Goal: Navigation & Orientation: Find specific page/section

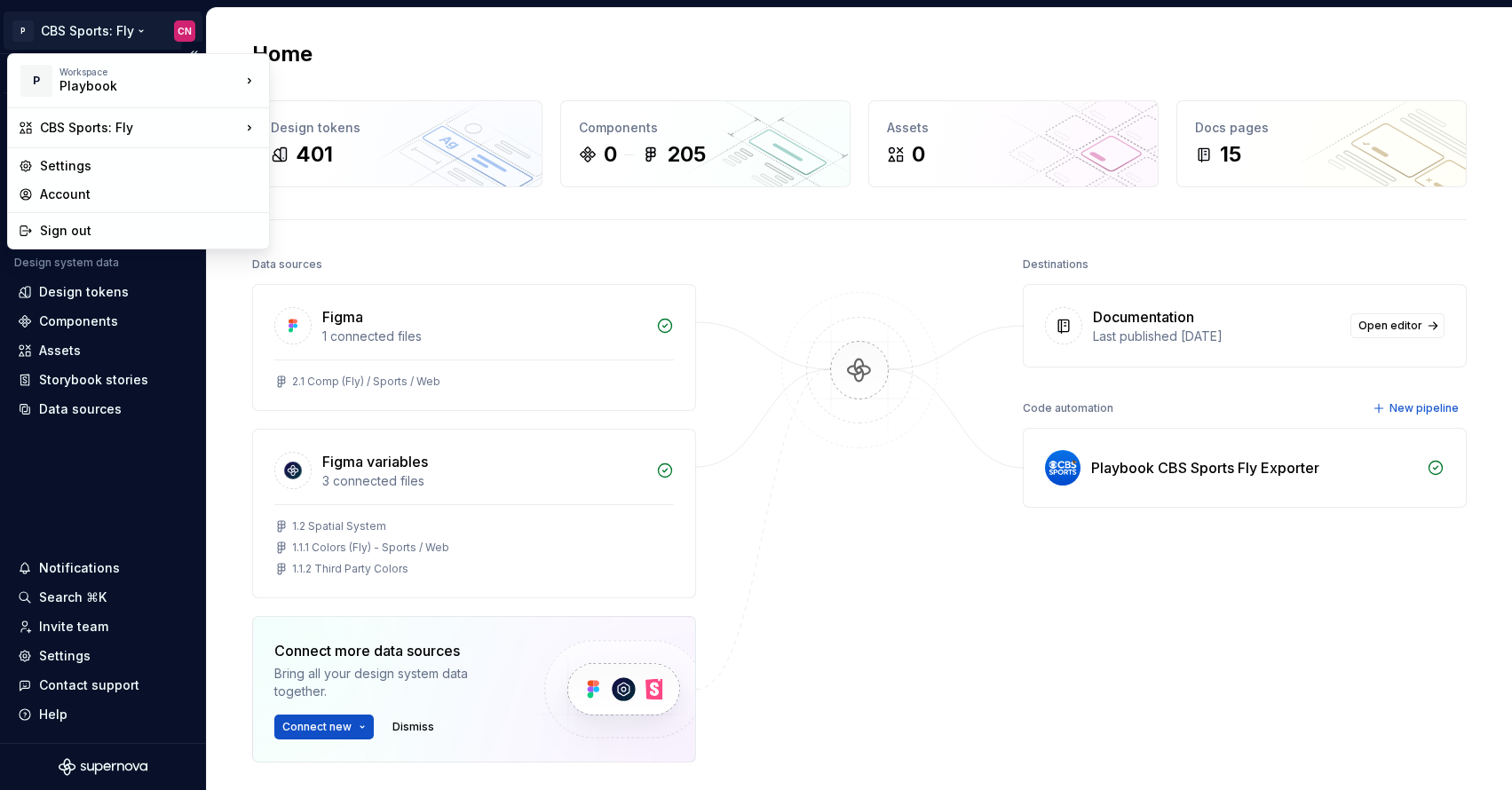
click at [121, 32] on html "P CBS Sports: Fly CN Version Current draft Home Documentation Analytics Code au…" at bounding box center [756, 395] width 1512 height 790
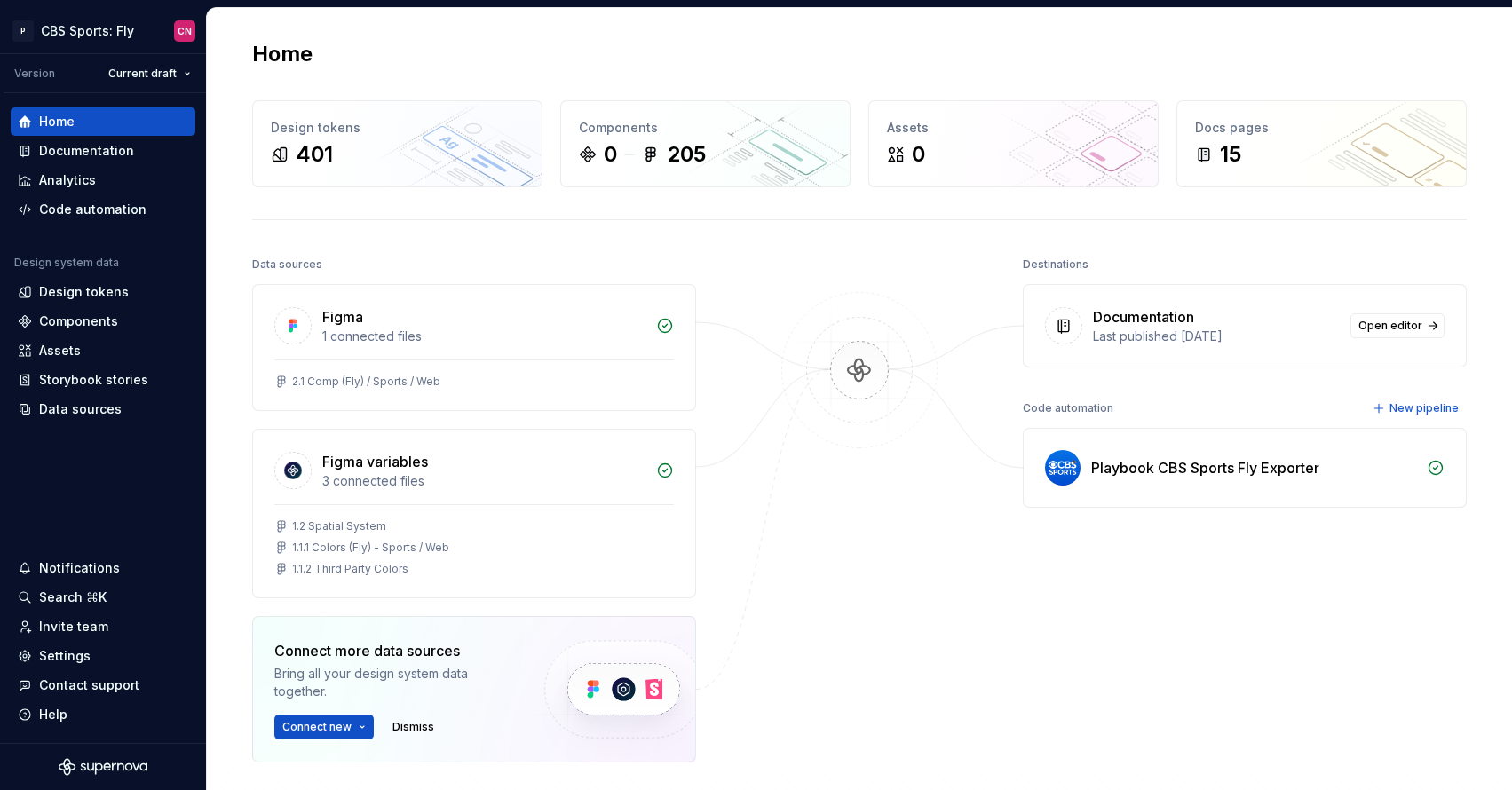
click at [134, 509] on html "P CBS Sports: Fly CN Version Current draft Home Documentation Analytics Code au…" at bounding box center [756, 395] width 1512 height 790
click at [83, 284] on div "Design tokens" at bounding box center [84, 292] width 90 height 18
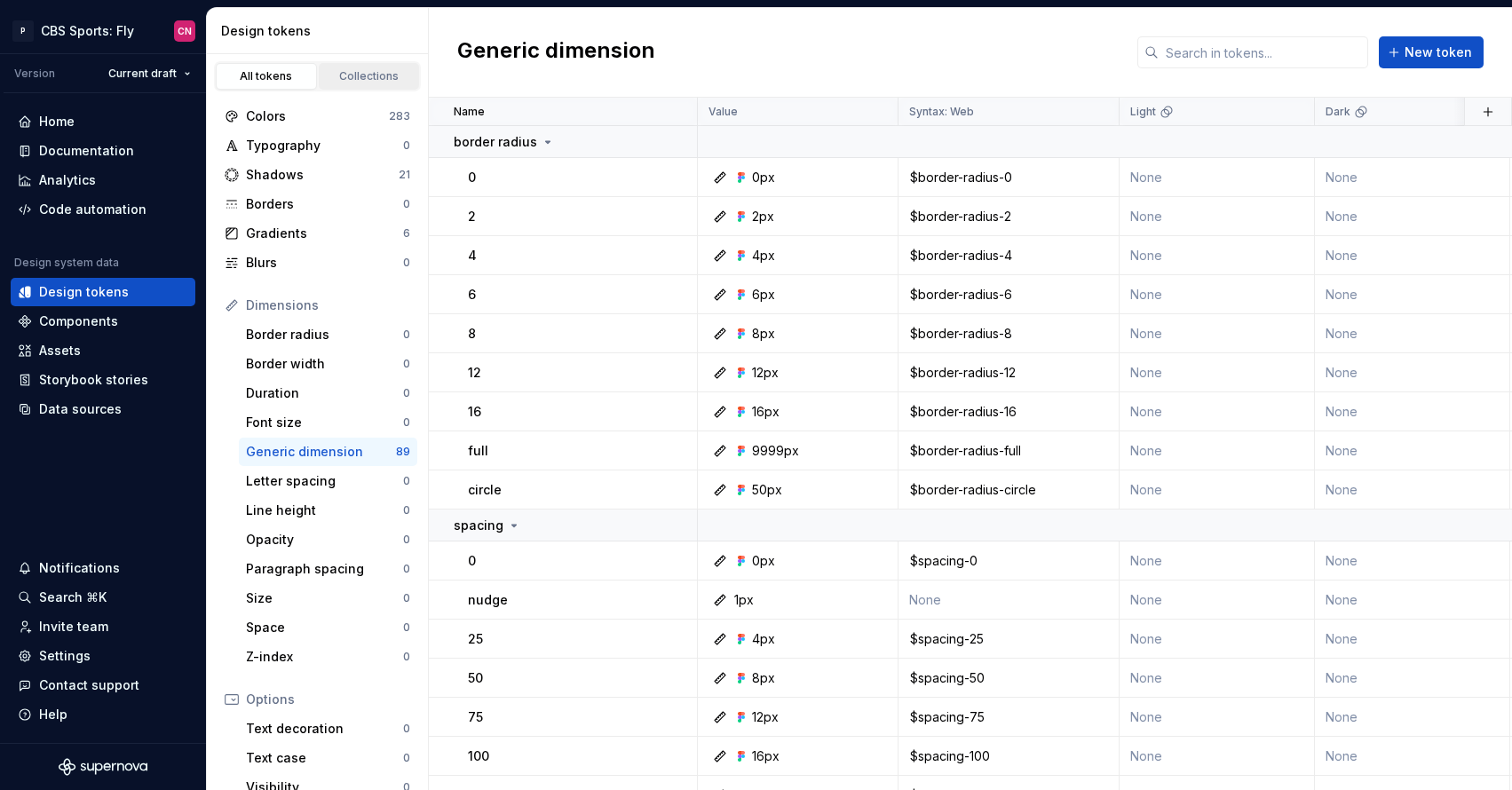
click at [370, 79] on div "Collections" at bounding box center [369, 76] width 89 height 14
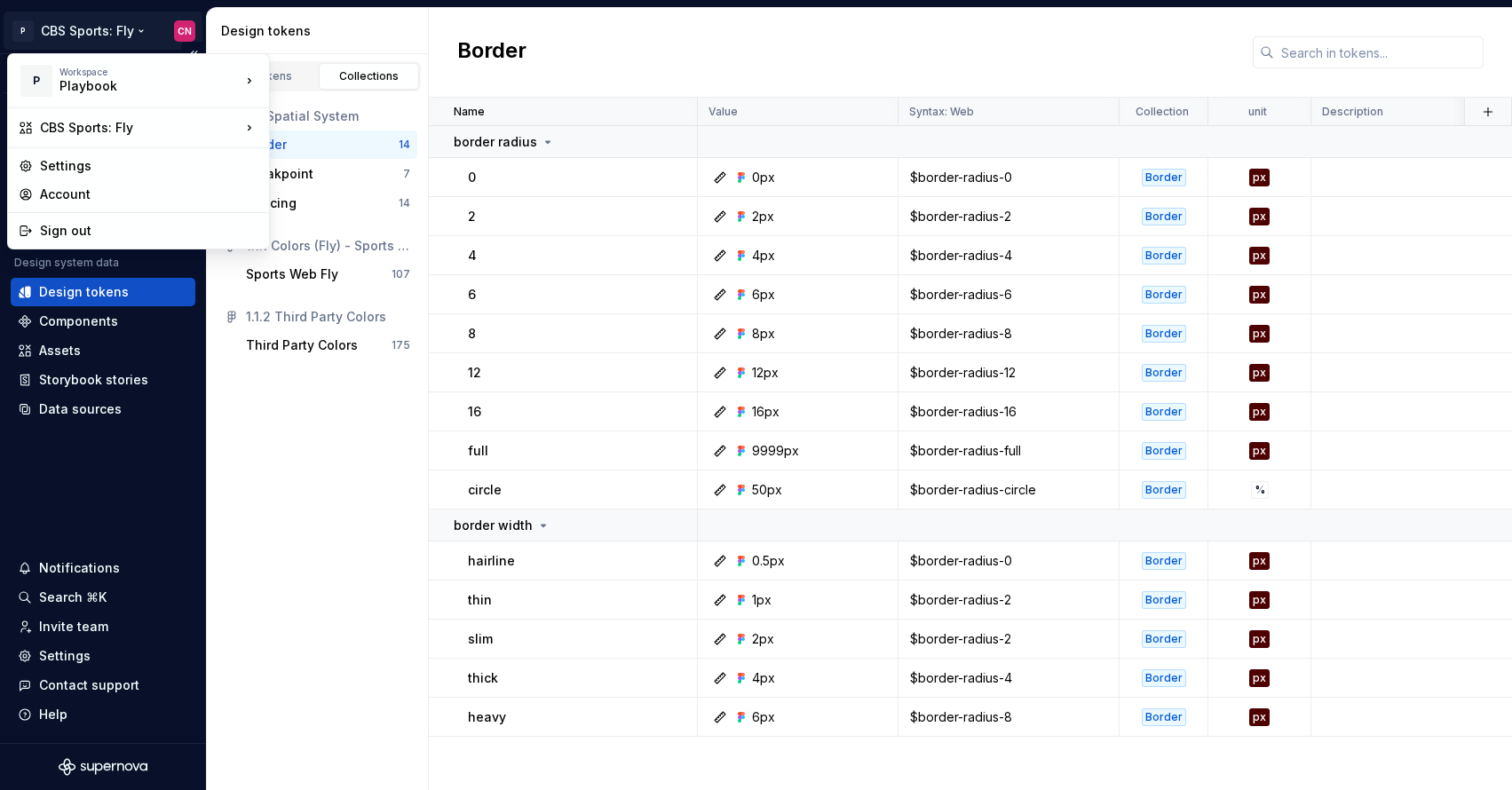
click at [86, 24] on html "P CBS Sports: Fly CN Version Current draft Home Documentation Analytics Code au…" at bounding box center [756, 395] width 1512 height 790
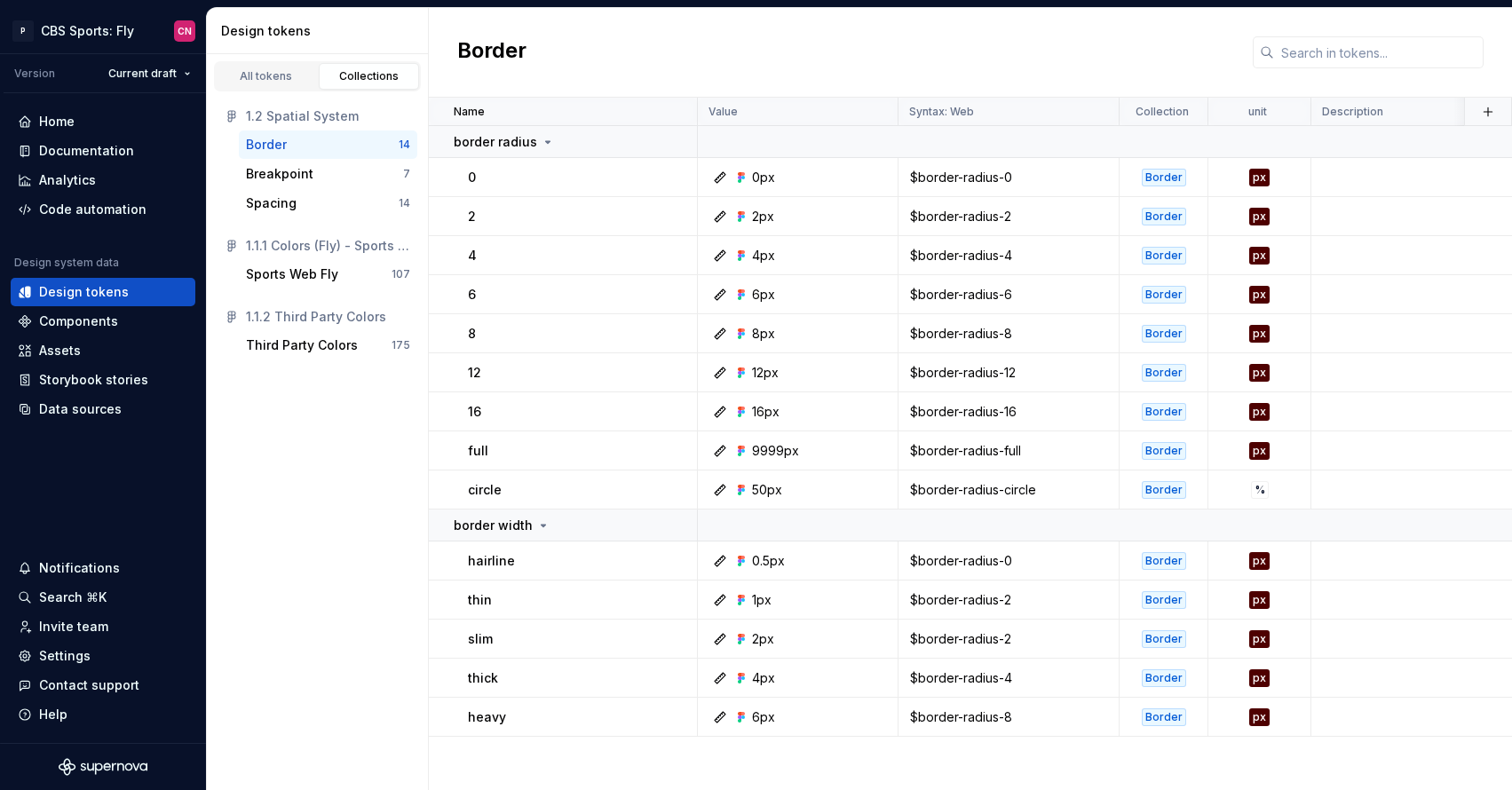
click at [326, 543] on html "P CBS Sports: Fly CN Version Current draft Home Documentation Analytics Code au…" at bounding box center [756, 395] width 1512 height 790
click at [91, 28] on html "P CBS Sports: Fly CN Version Current draft Home Documentation Analytics Code au…" at bounding box center [756, 395] width 1512 height 790
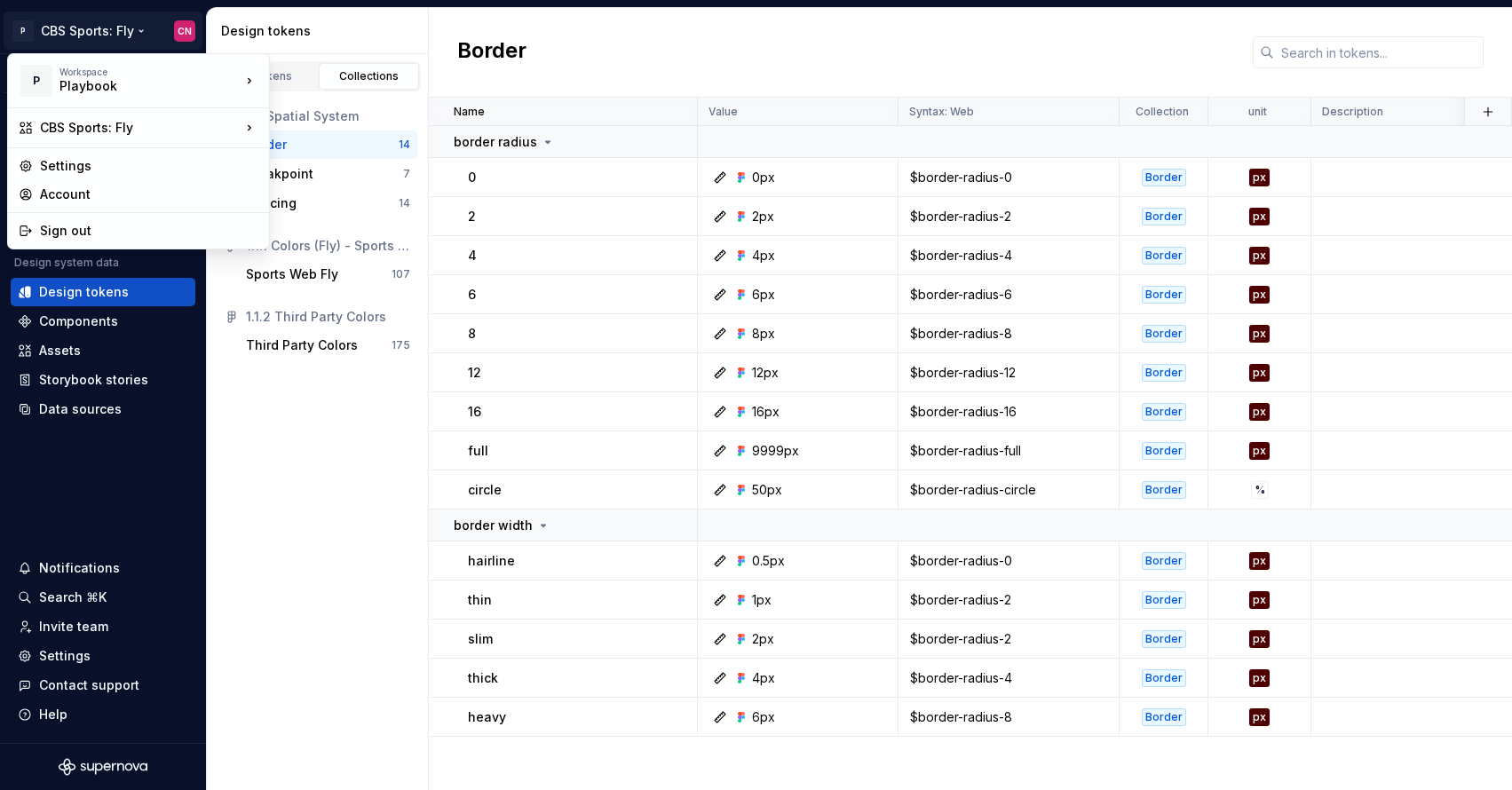
click at [663, 25] on html "P CBS Sports: Fly CN Version Current draft Home Documentation Analytics Code au…" at bounding box center [756, 395] width 1512 height 790
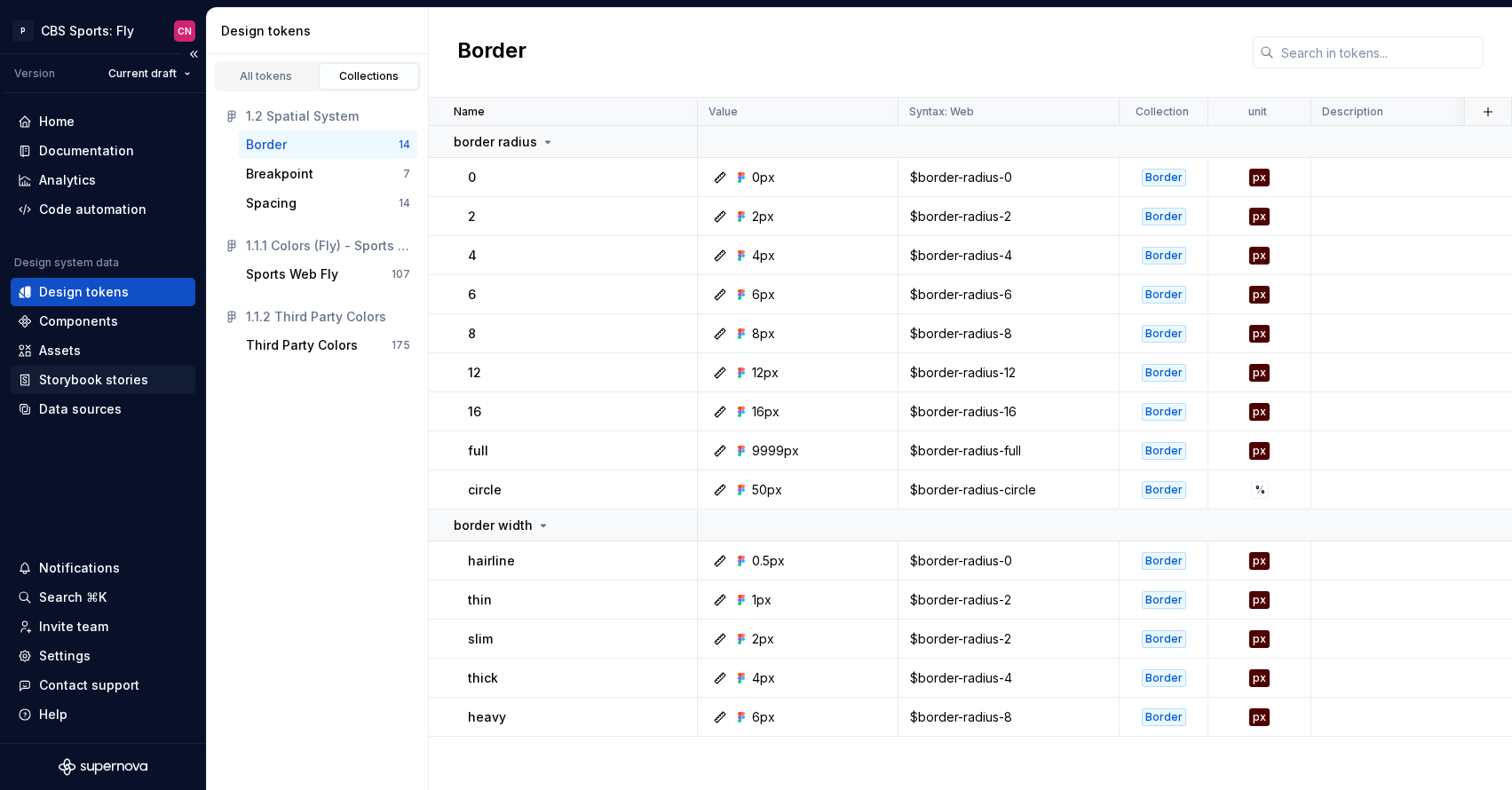
click at [116, 385] on div "Storybook stories" at bounding box center [94, 380] width 109 height 18
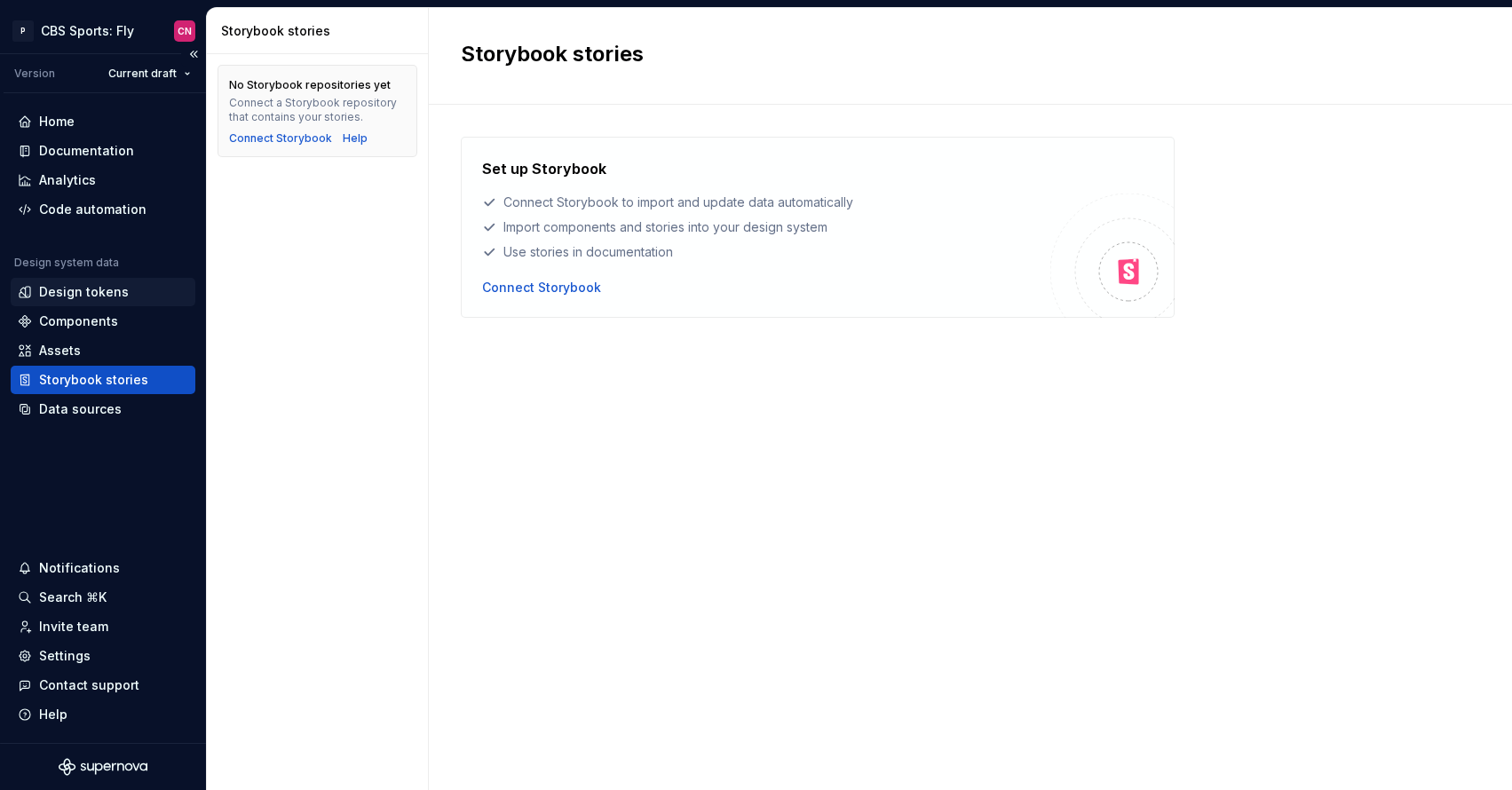
click at [63, 296] on div "Design tokens" at bounding box center [84, 292] width 90 height 18
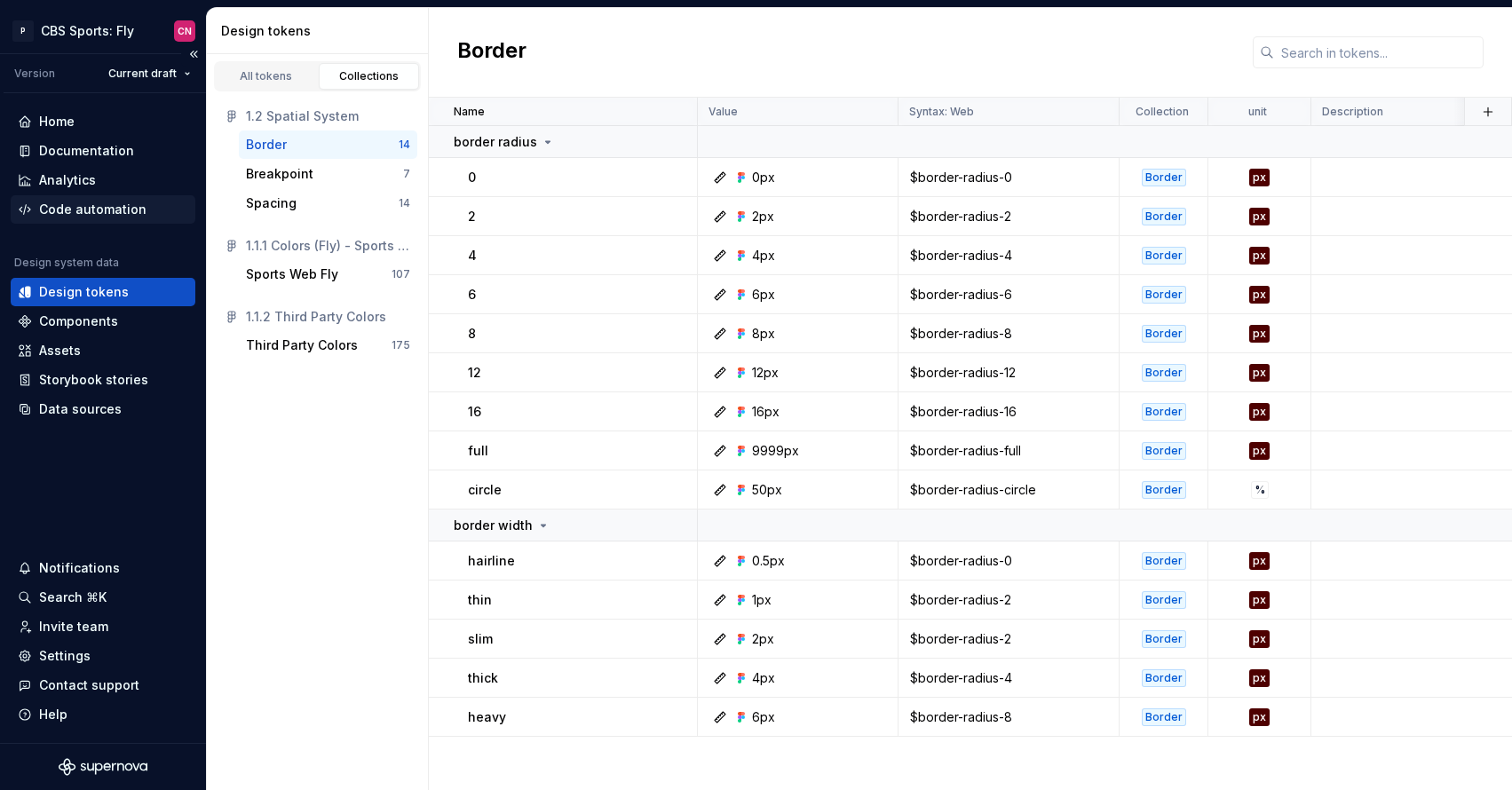
click at [96, 198] on div "Code automation" at bounding box center [102, 209] width 185 height 29
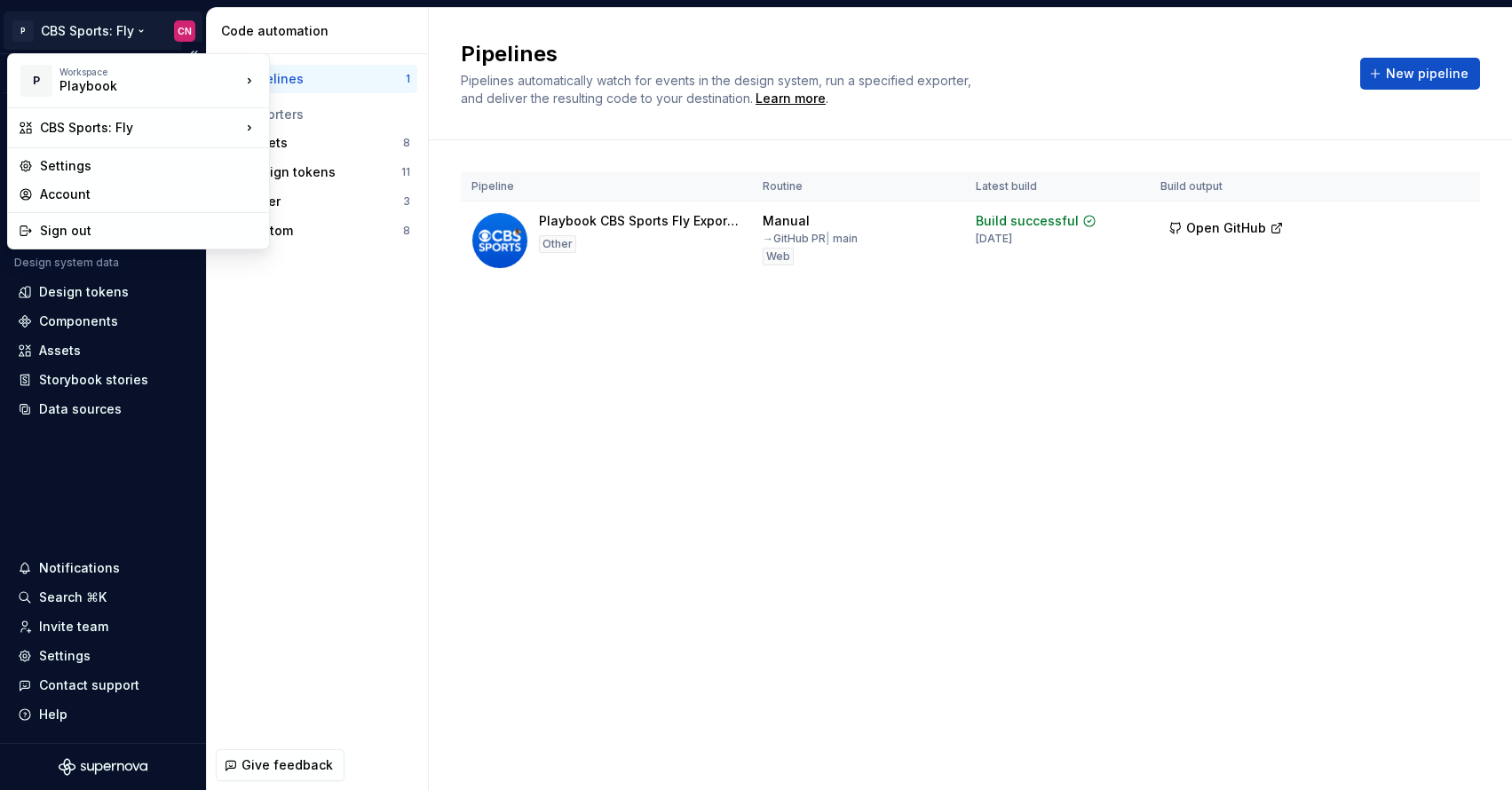
click at [108, 27] on html "P CBS Sports: Fly CN Version Current draft Home Documentation Analytics Code au…" at bounding box center [756, 395] width 1512 height 790
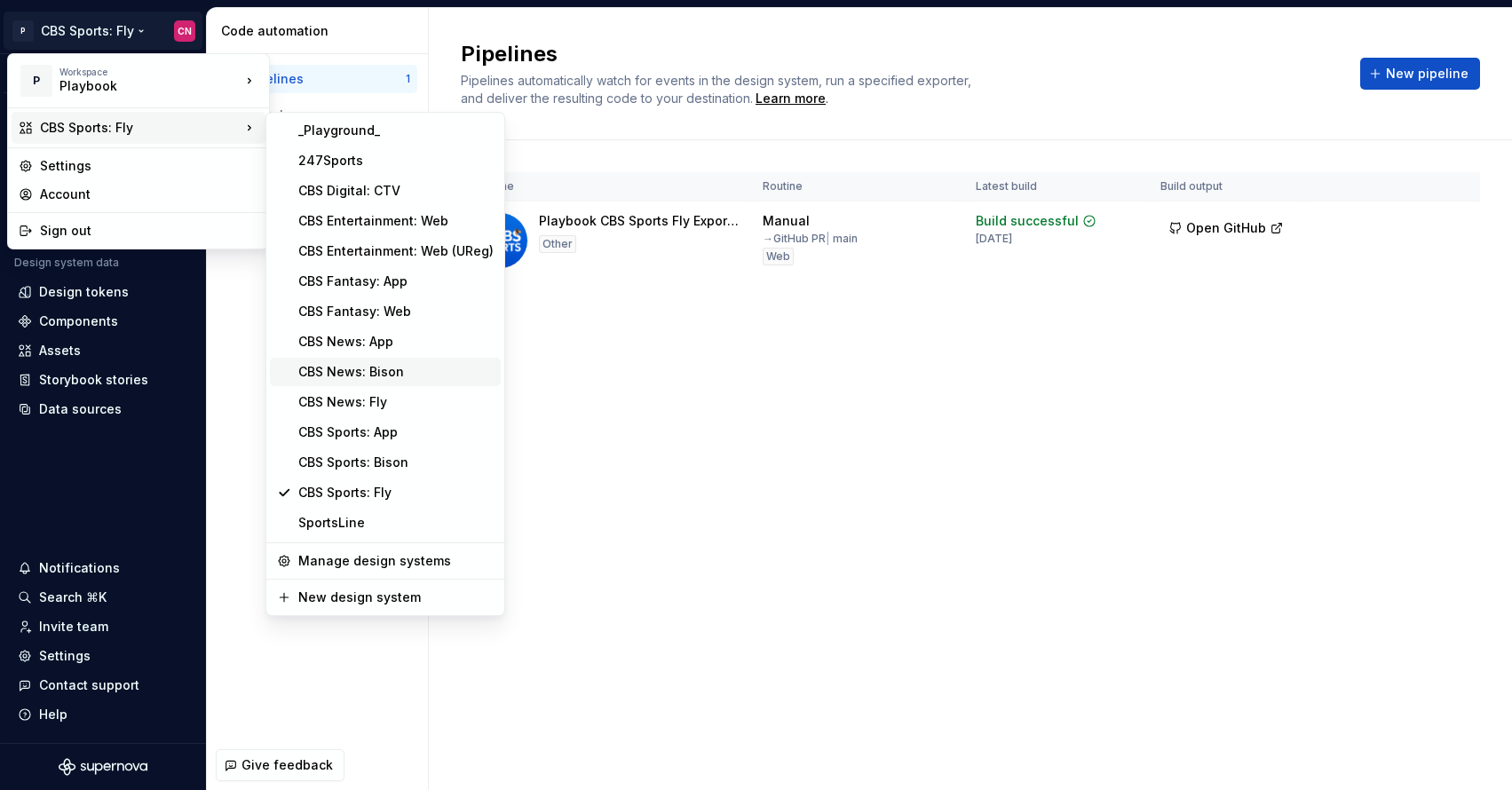
click at [408, 368] on div "CBS News: Bison" at bounding box center [396, 372] width 195 height 18
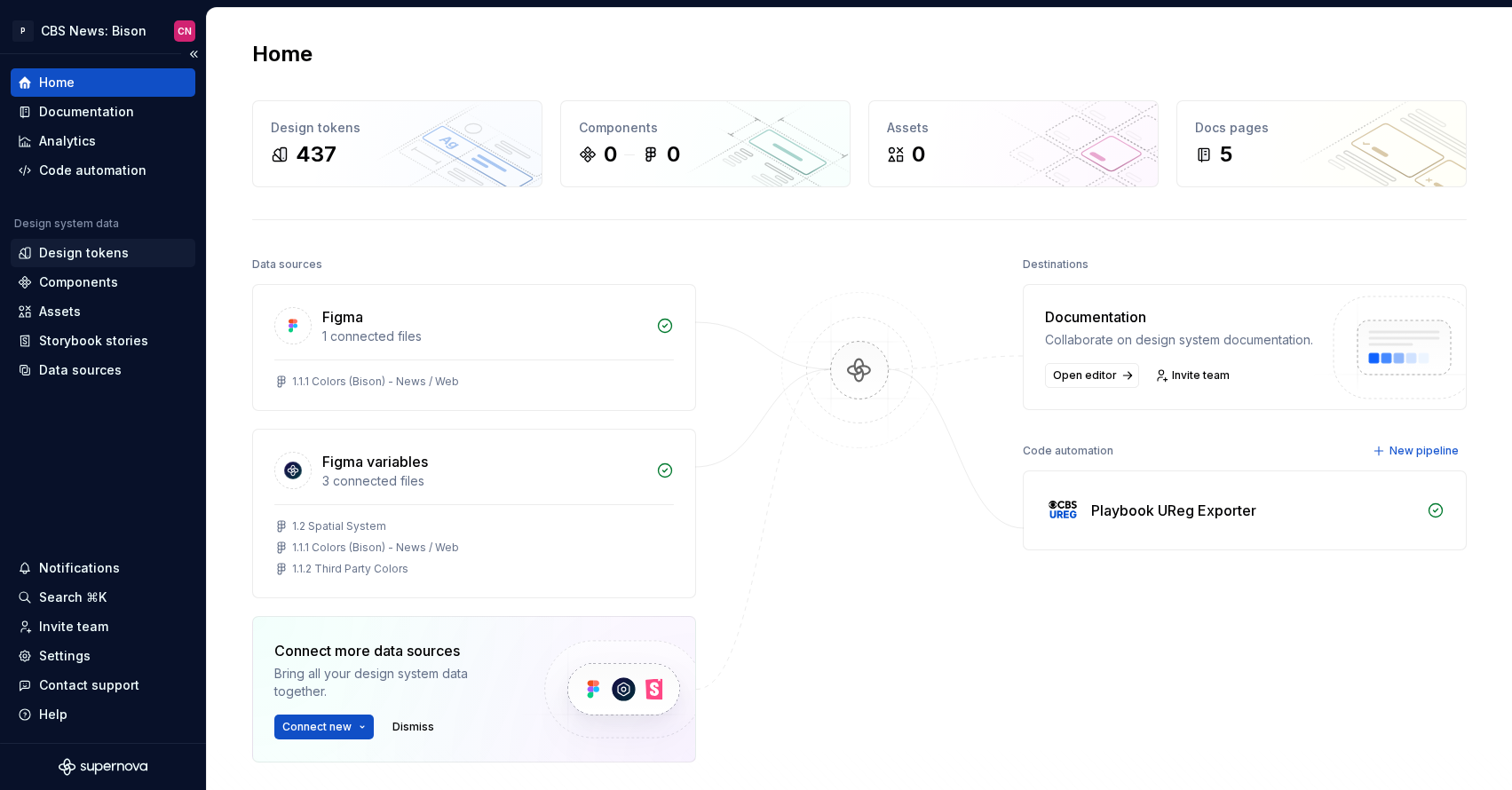
click at [82, 249] on div "Design tokens" at bounding box center [84, 252] width 90 height 18
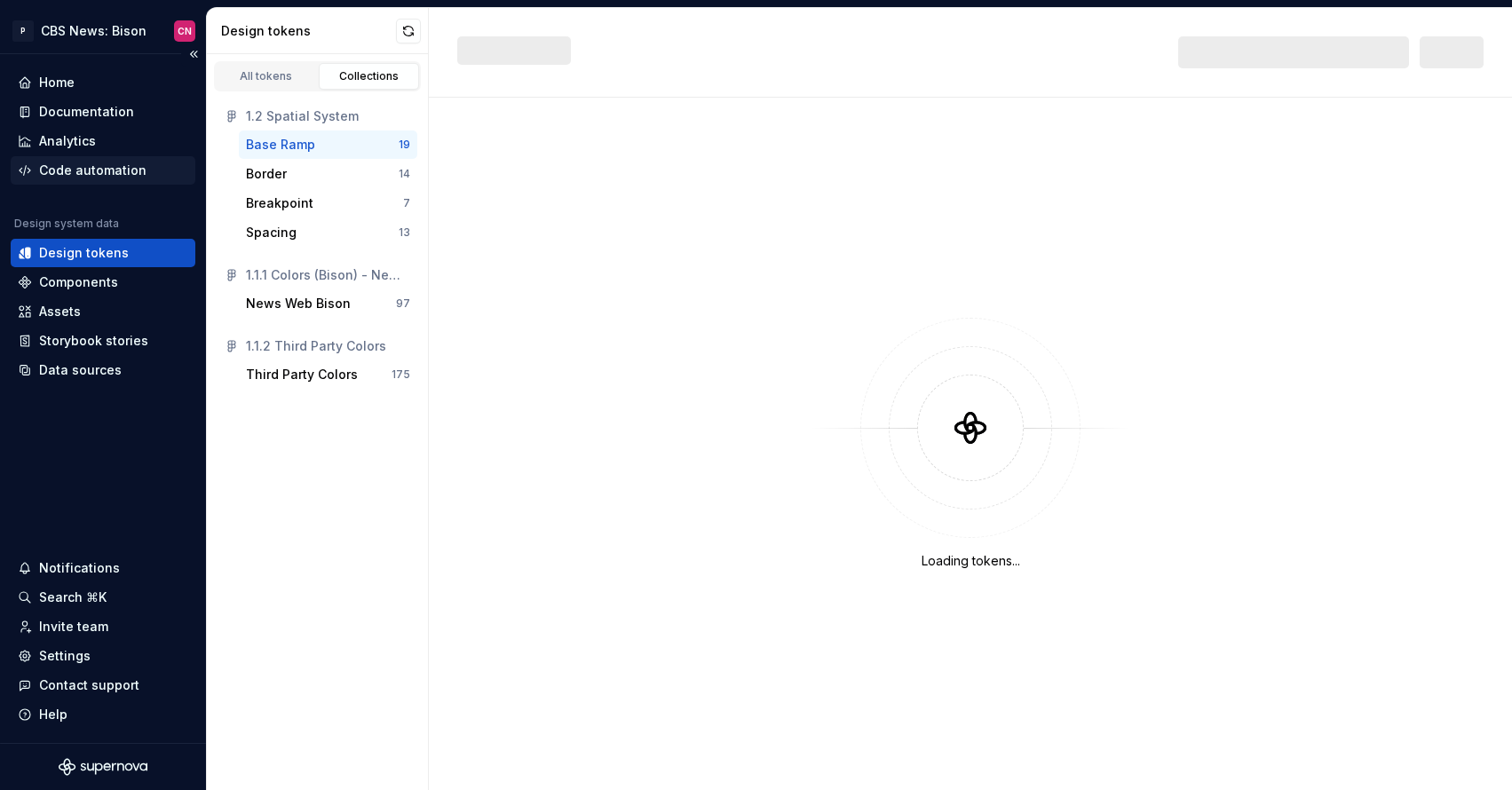
click at [90, 167] on div "Code automation" at bounding box center [93, 170] width 107 height 18
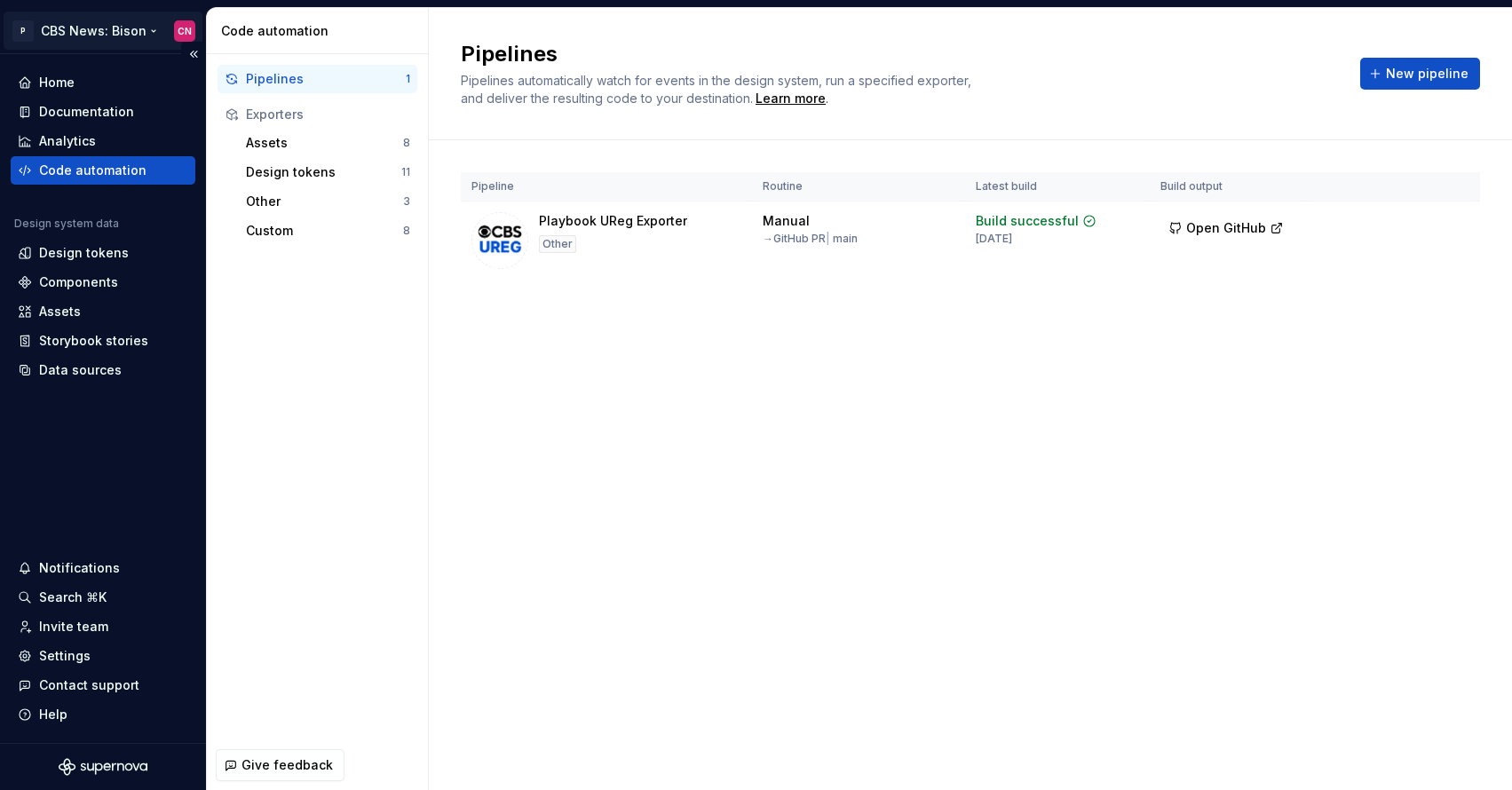
click at [99, 27] on html "P CBS News: Bison CN Home Documentation Analytics Code automation Design system…" at bounding box center [756, 395] width 1512 height 790
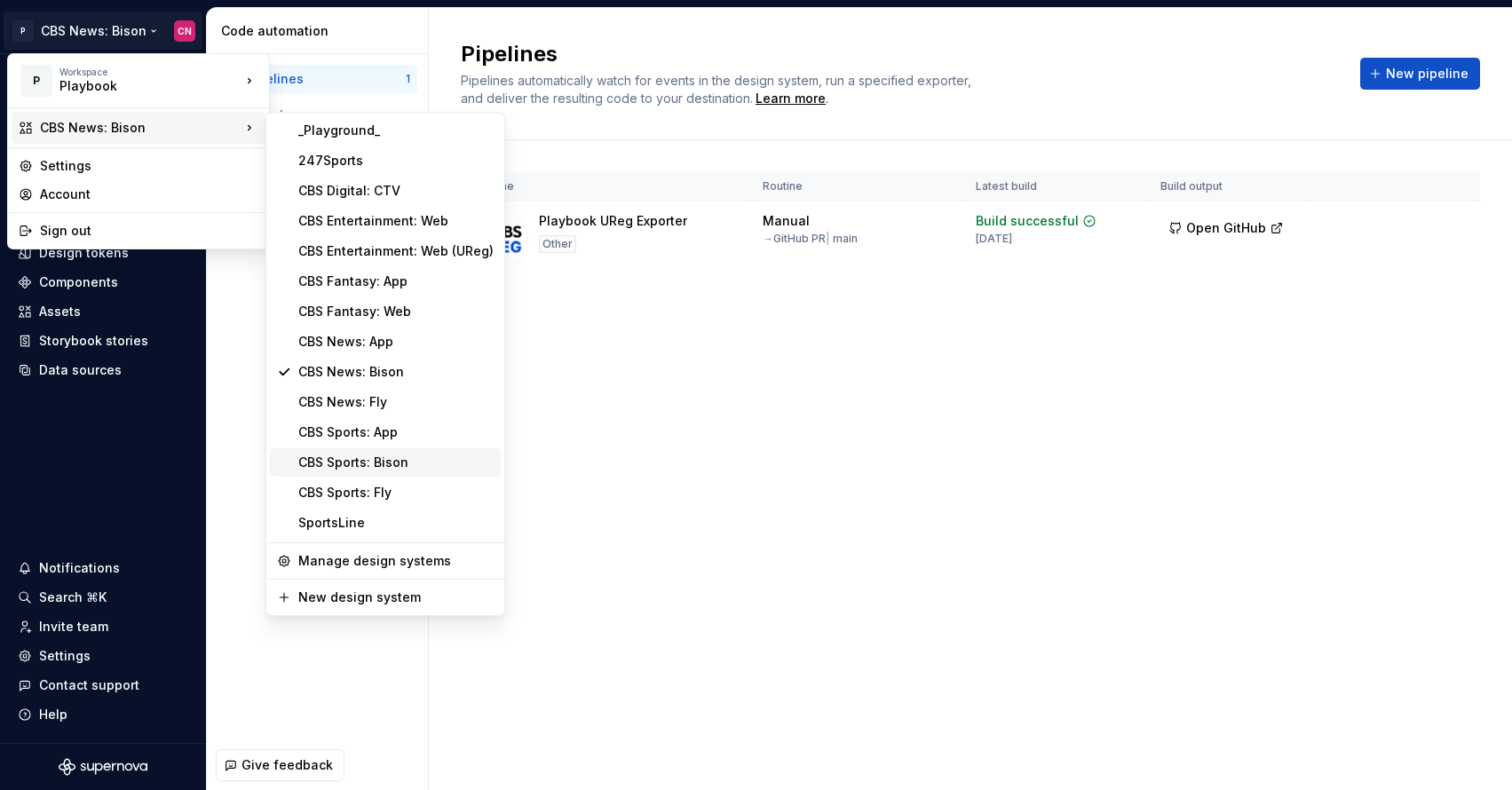
click at [386, 463] on div "CBS Sports: Bison" at bounding box center [396, 463] width 195 height 18
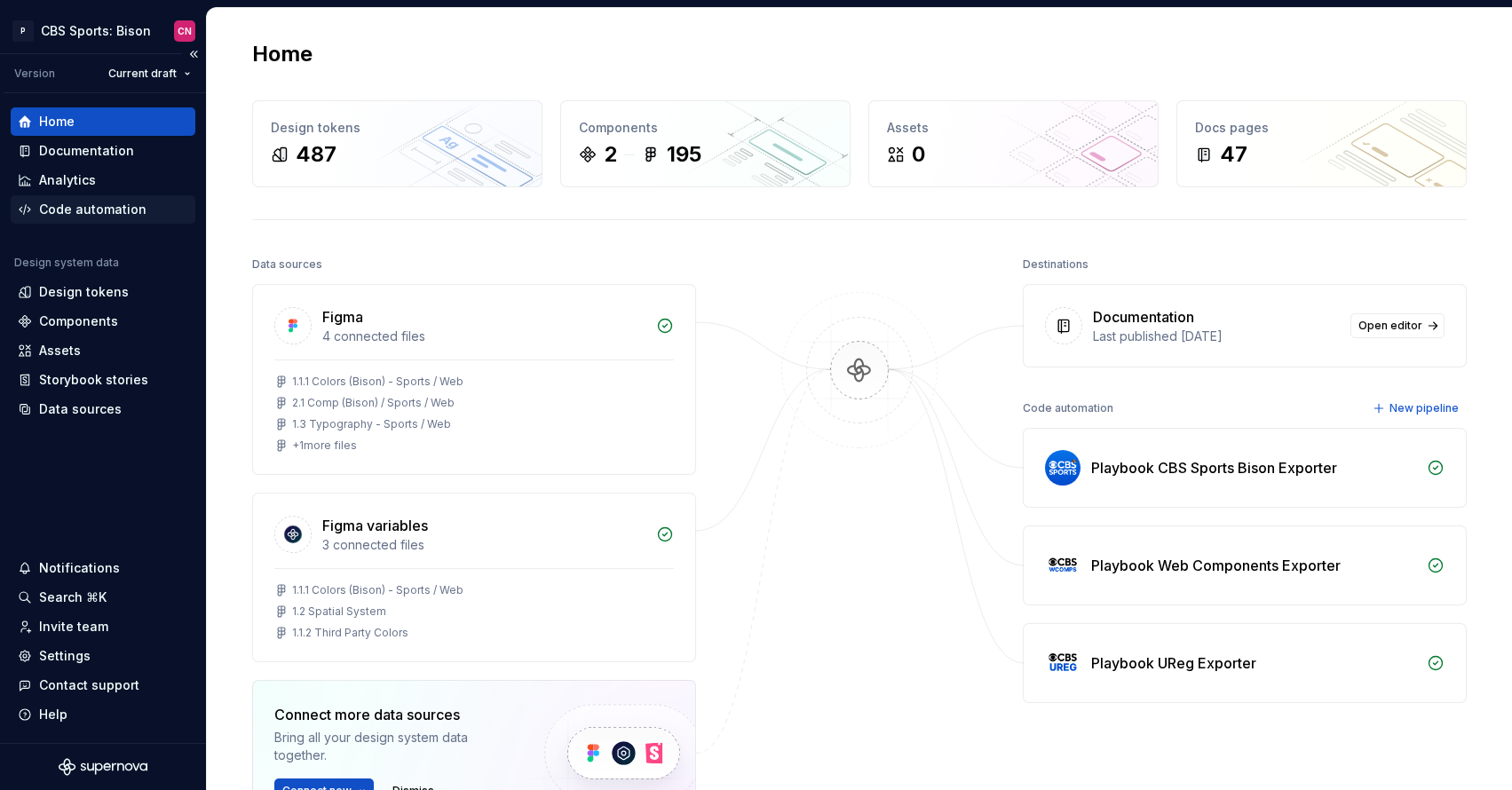
click at [105, 199] on div "Code automation" at bounding box center [102, 209] width 185 height 29
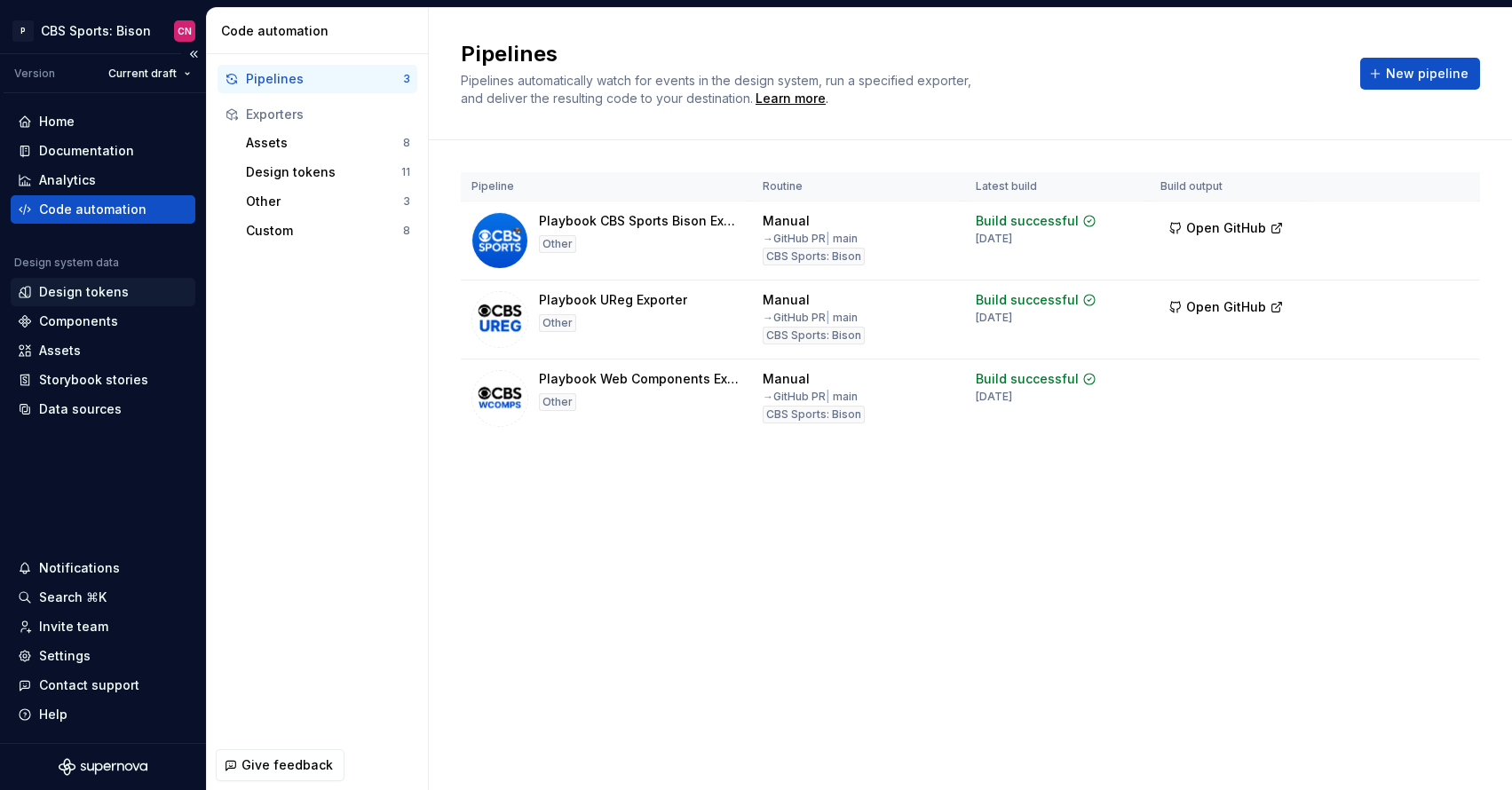
click at [74, 297] on div "Design tokens" at bounding box center [84, 292] width 90 height 18
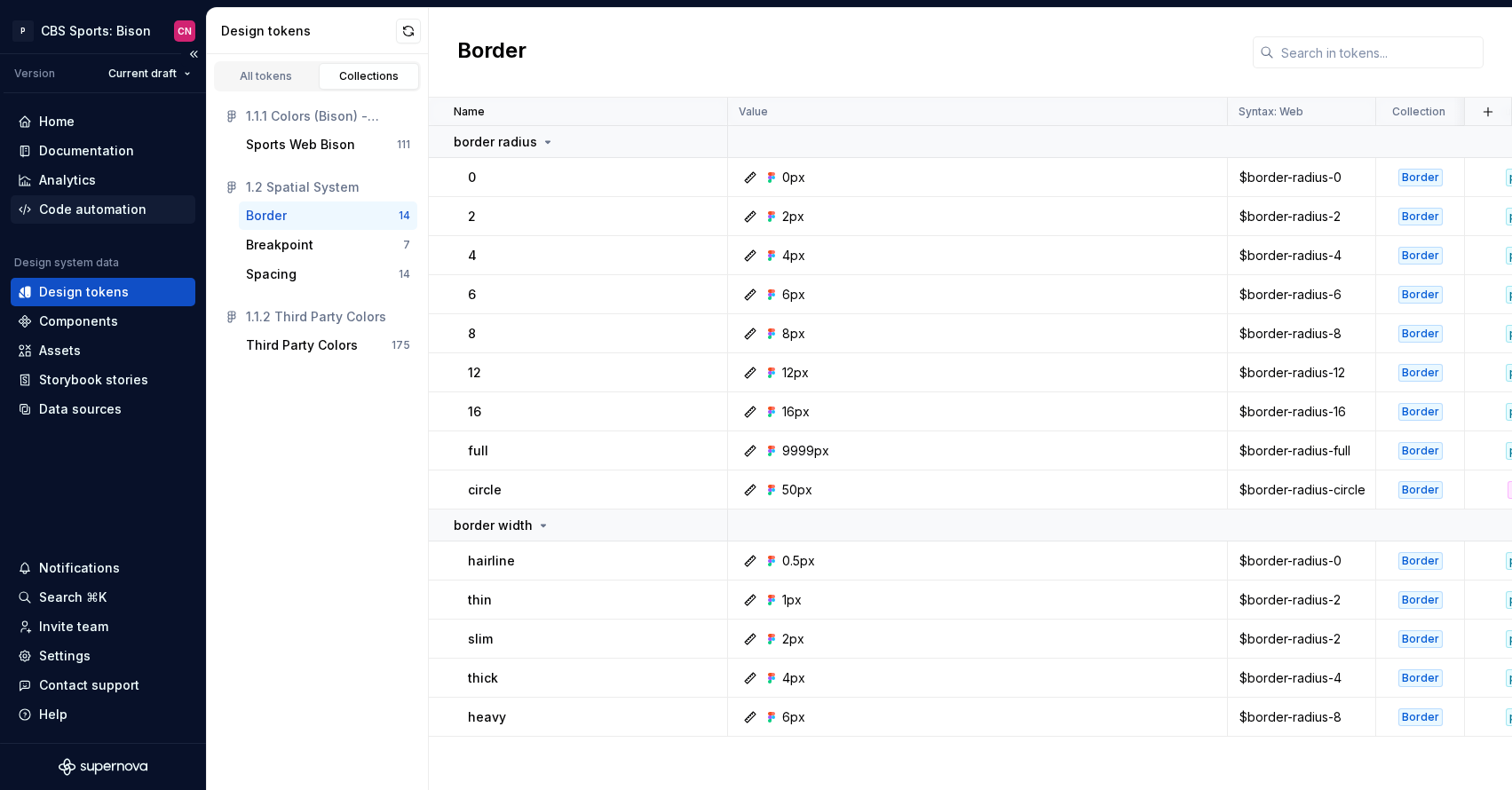
click at [106, 205] on div "Code automation" at bounding box center [93, 209] width 107 height 18
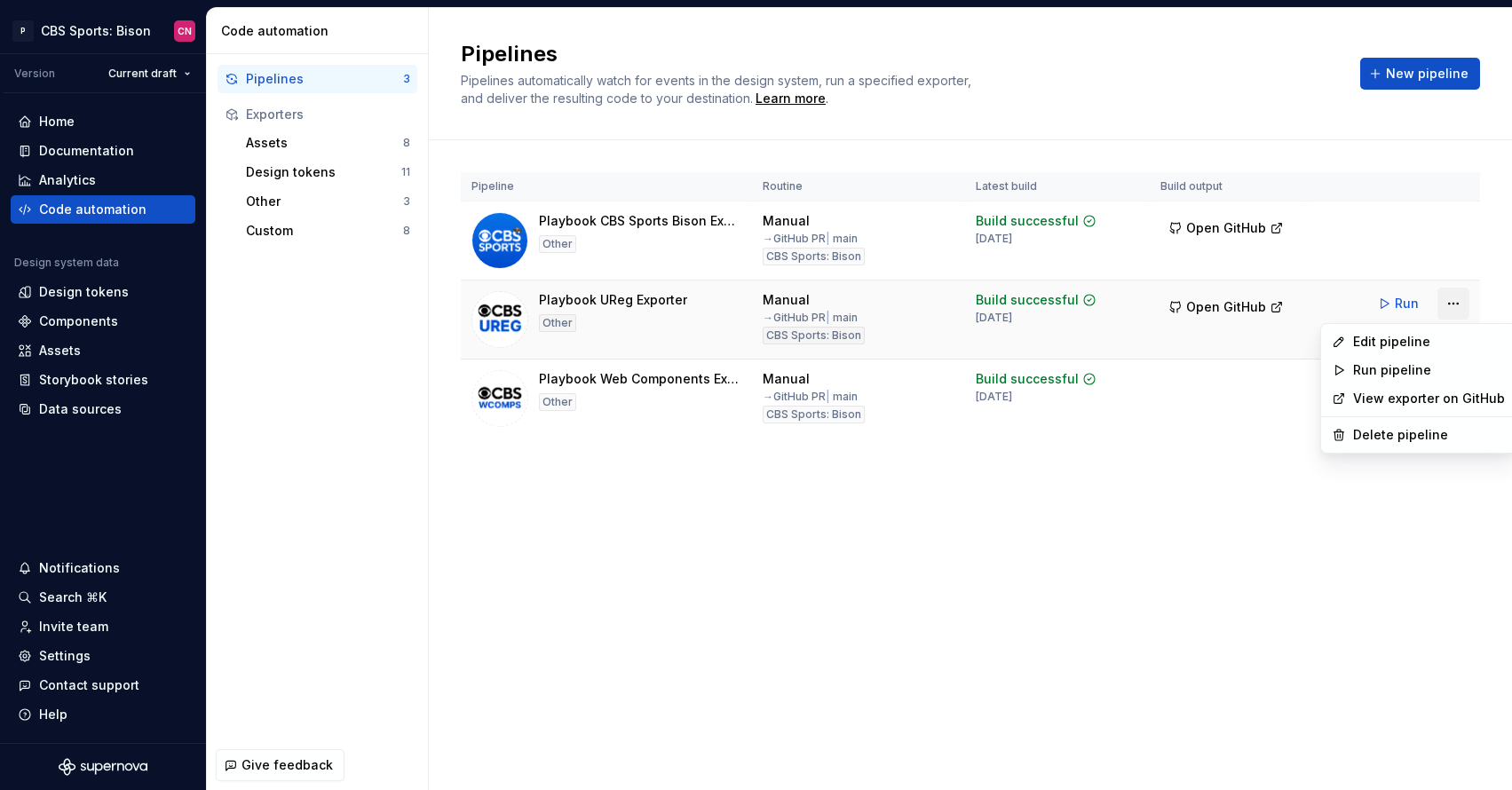
click at [1013, 299] on html "P CBS Sports: Bison CN Version Current draft Home Documentation Analytics Code …" at bounding box center [756, 395] width 1512 height 790
click at [1013, 507] on html "P CBS Sports: Bison CN Version Current draft Home Documentation Analytics Code …" at bounding box center [756, 395] width 1512 height 790
click at [1013, 305] on span "Open GitHub" at bounding box center [1227, 307] width 80 height 18
